Goal: Transaction & Acquisition: Book appointment/travel/reservation

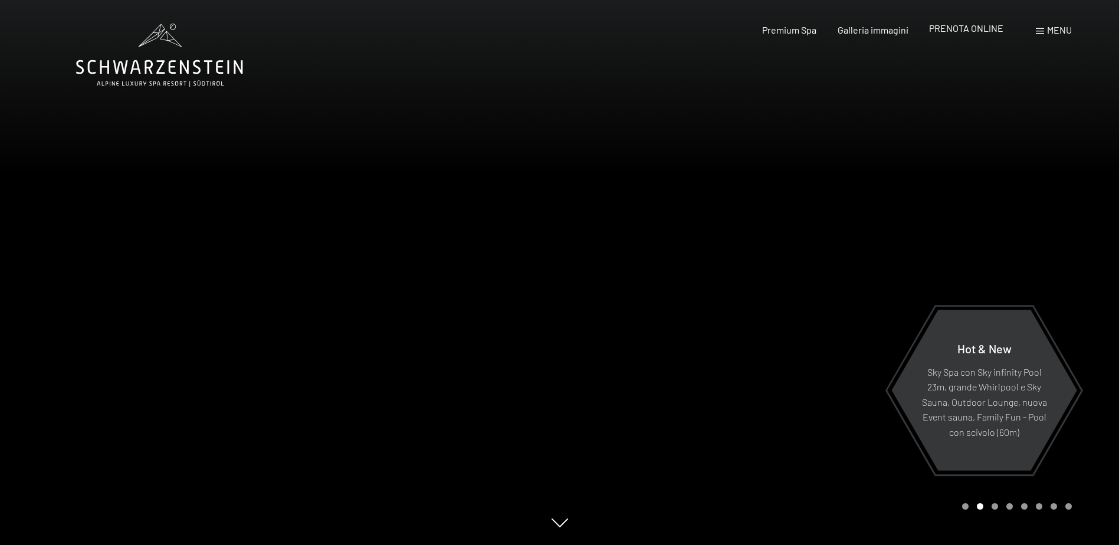
click at [968, 31] on span "PRENOTA ONLINE" at bounding box center [966, 27] width 74 height 11
click at [951, 32] on span "PRENOTA ONLINE" at bounding box center [966, 27] width 74 height 11
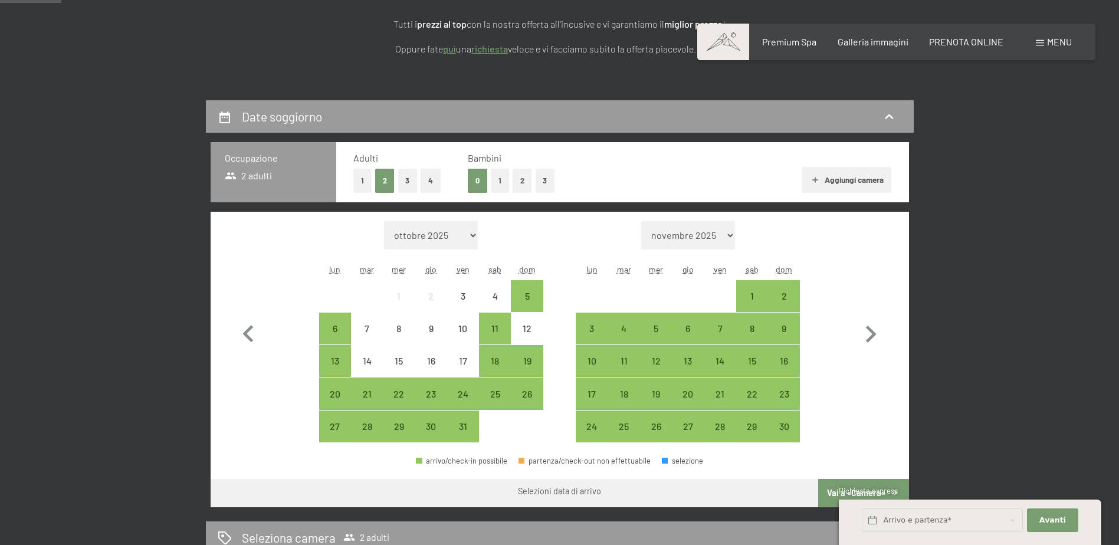
scroll to position [236, 0]
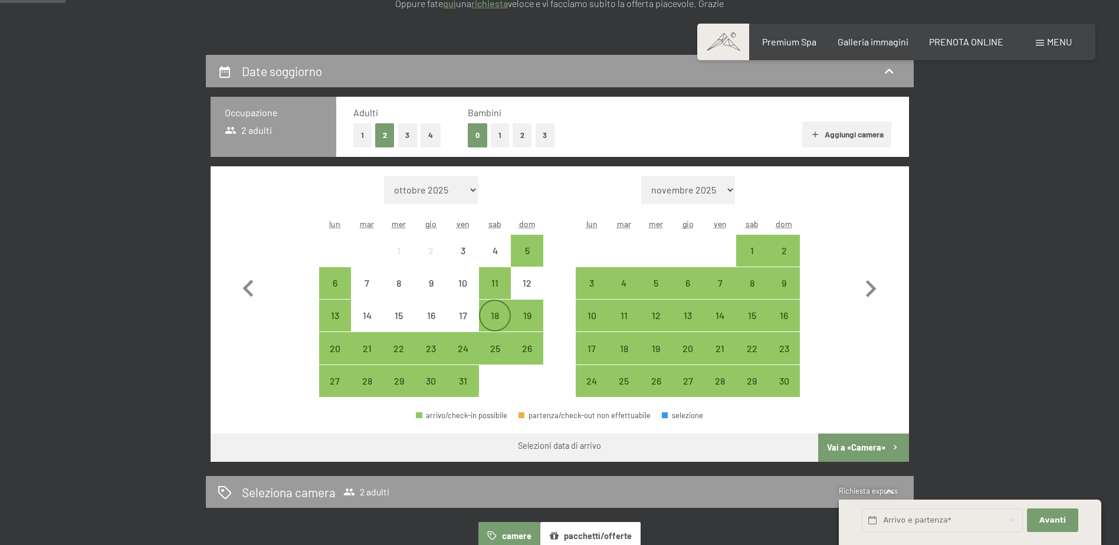
click at [500, 319] on div "18" at bounding box center [495, 326] width 30 height 30
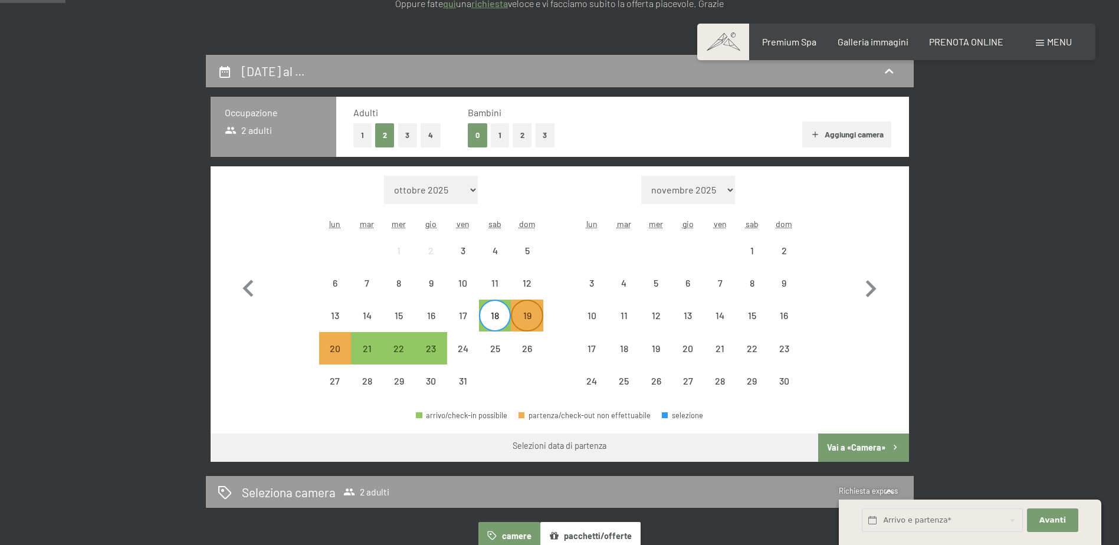
click at [529, 320] on div "19" at bounding box center [527, 326] width 30 height 30
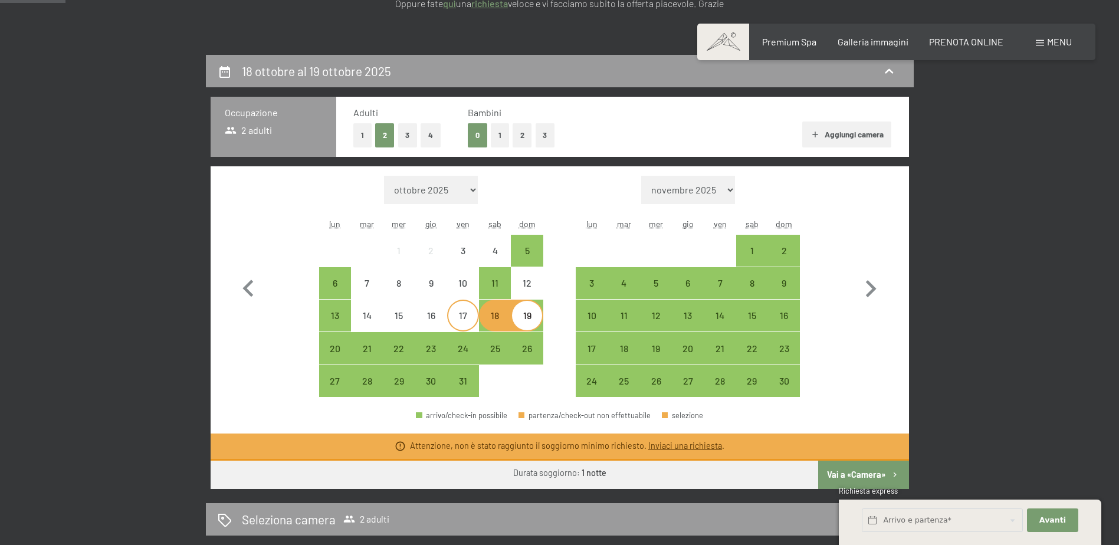
click at [461, 322] on div "17" at bounding box center [463, 326] width 30 height 30
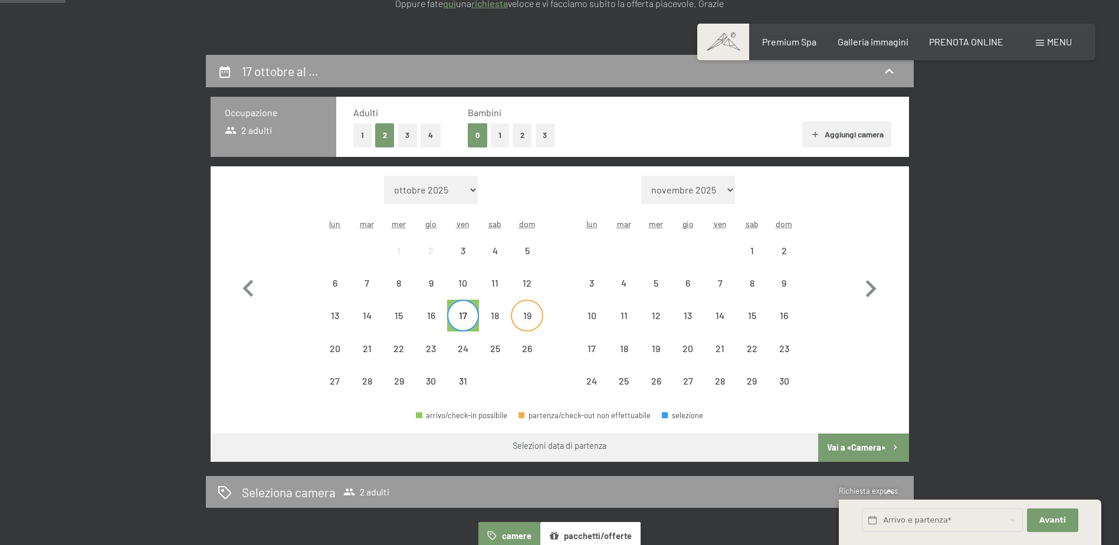
click at [525, 318] on div "19" at bounding box center [527, 326] width 30 height 30
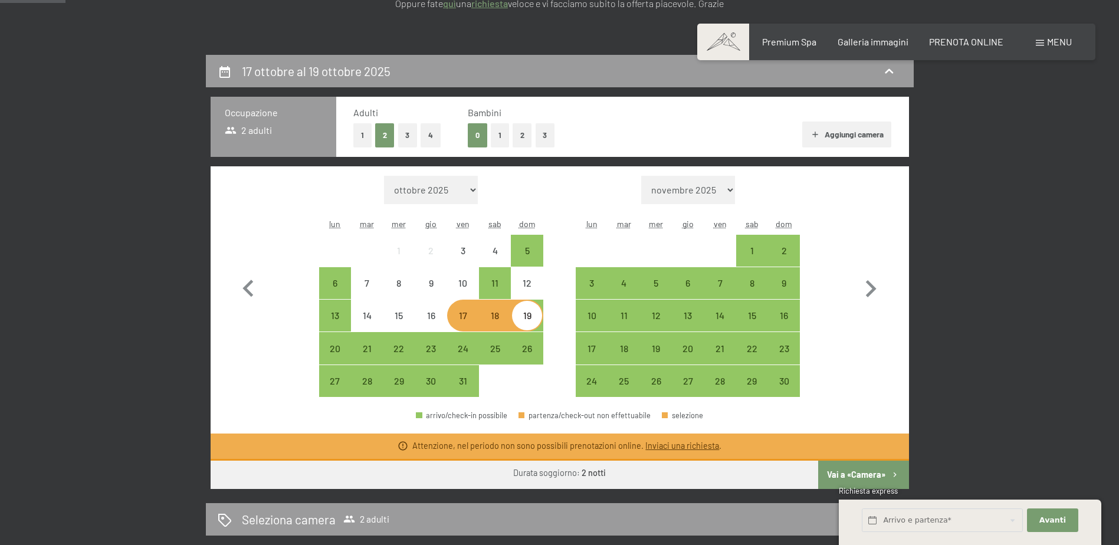
click at [859, 474] on button "Vai a «Camera»" at bounding box center [863, 475] width 90 height 28
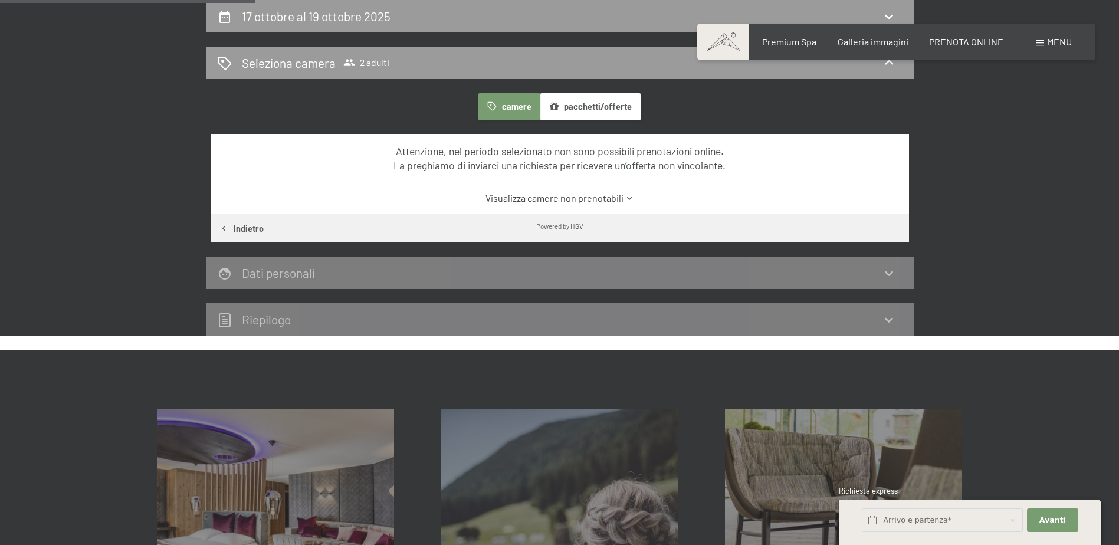
click at [620, 202] on link "Visualizza camere non prenotabili" at bounding box center [559, 198] width 657 height 13
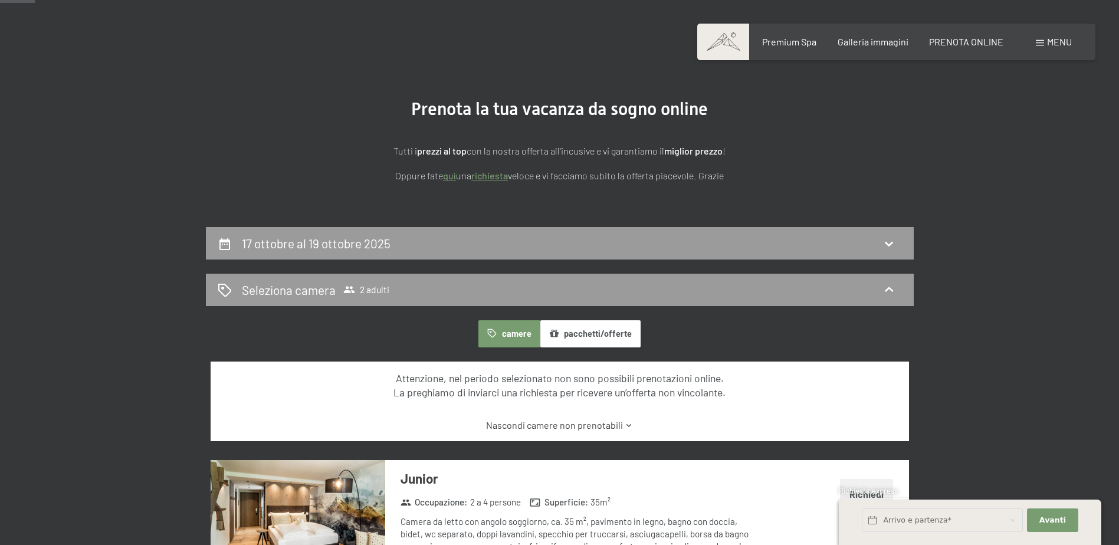
scroll to position [0, 0]
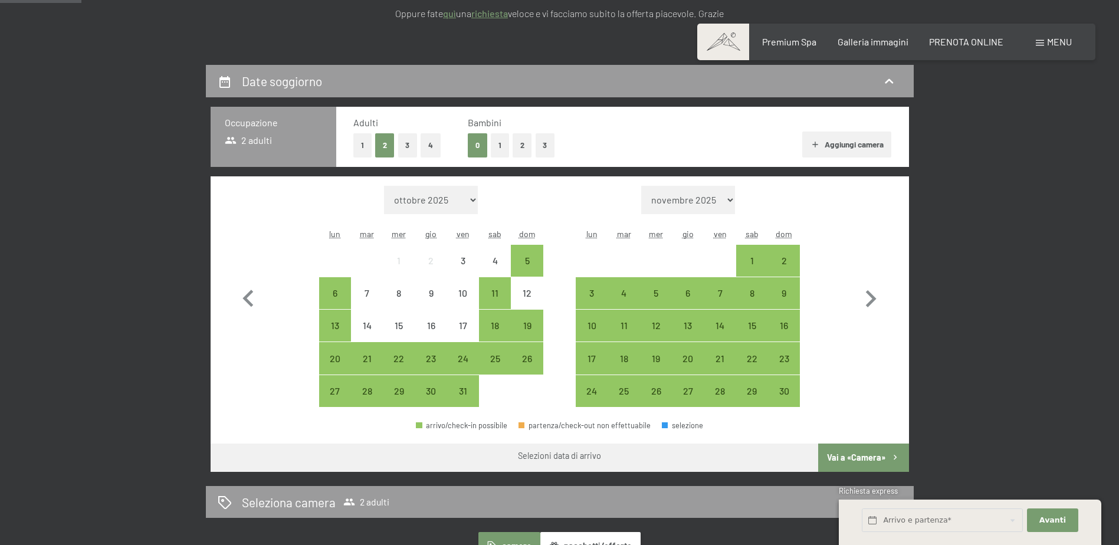
scroll to position [295, 0]
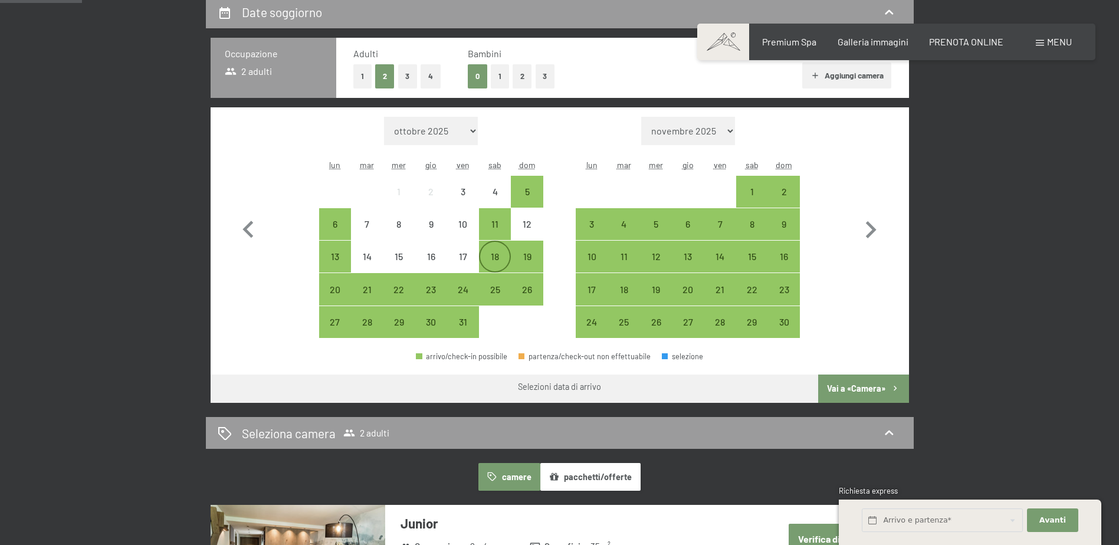
click at [492, 257] on div "18" at bounding box center [495, 267] width 30 height 30
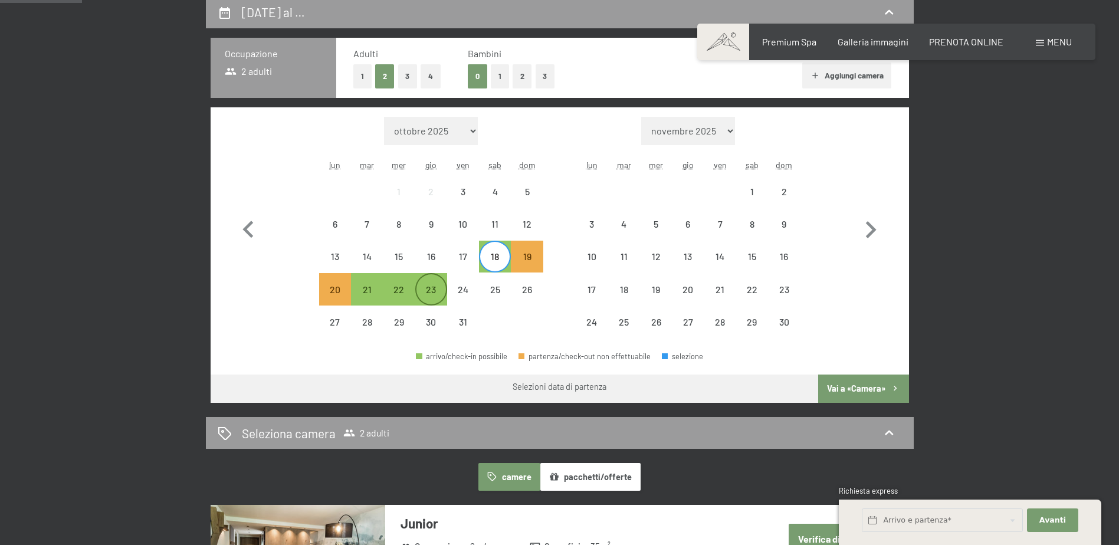
click at [427, 293] on div "23" at bounding box center [432, 300] width 30 height 30
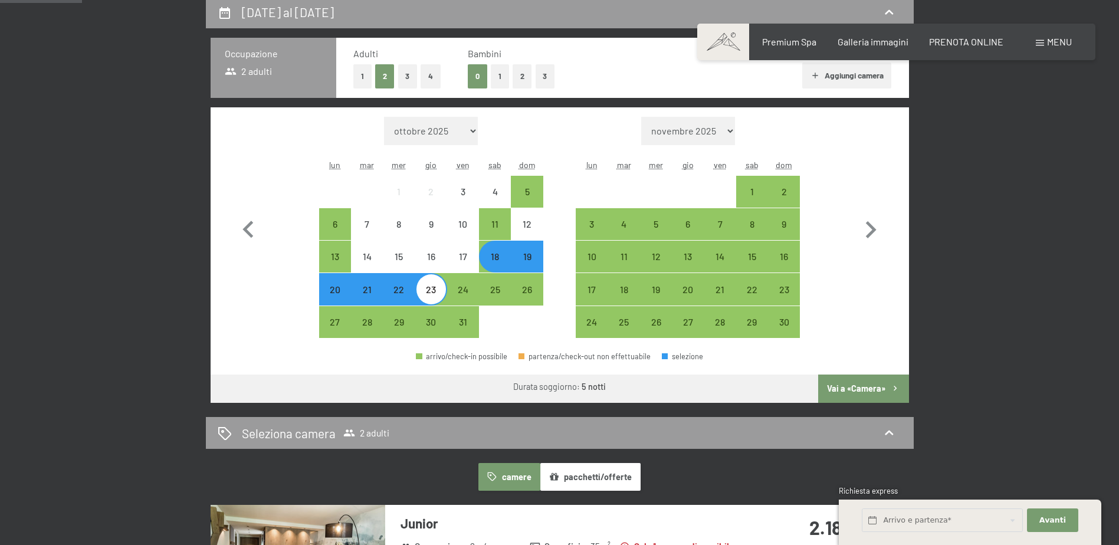
click at [864, 387] on button "Vai a «Camera»" at bounding box center [863, 389] width 90 height 28
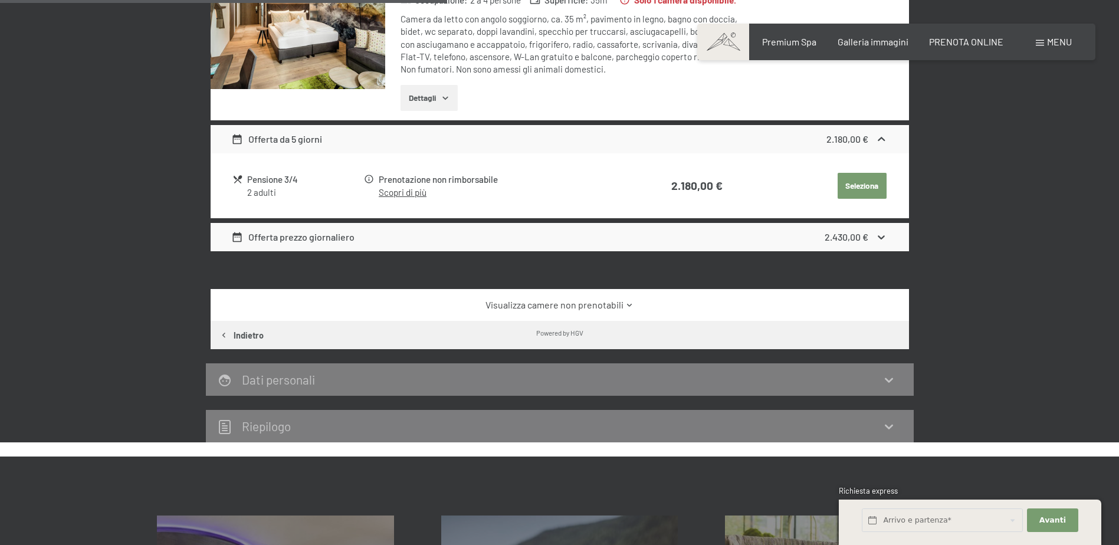
scroll to position [468, 0]
click at [880, 239] on icon at bounding box center [882, 237] width 12 height 12
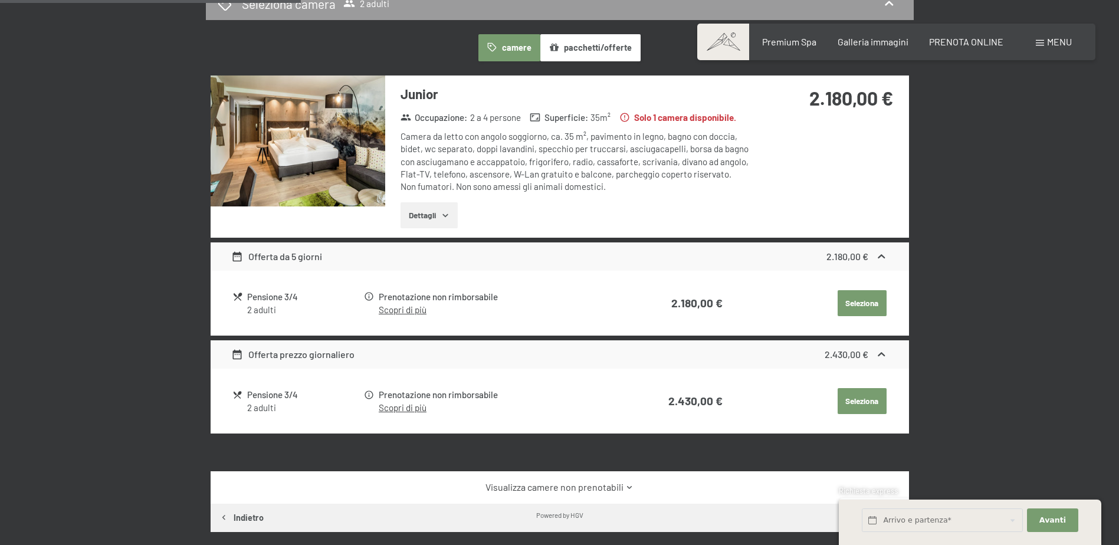
scroll to position [55, 0]
